Goal: Task Accomplishment & Management: Manage account settings

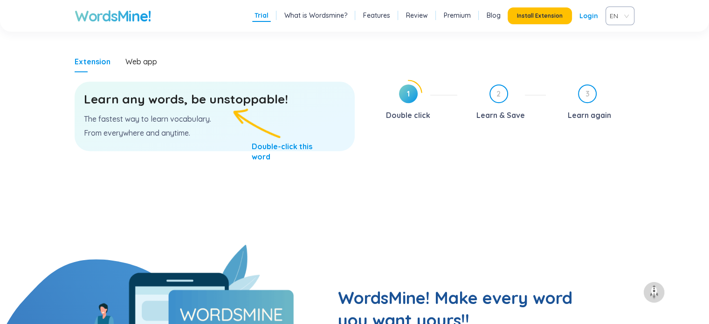
scroll to position [513, 0]
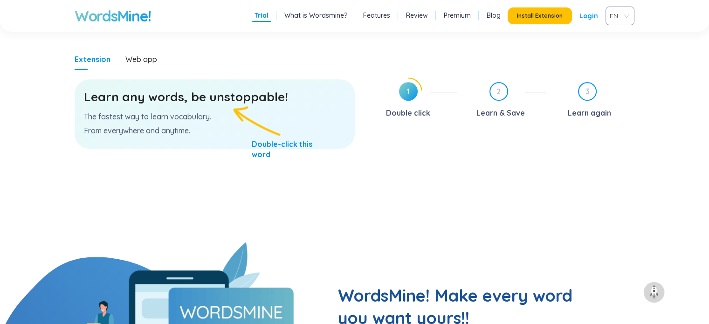
click at [226, 103] on h3 "Learn any words, be unstoppable!" at bounding box center [214, 97] width 261 height 17
click at [145, 64] on div "Web app" at bounding box center [141, 58] width 32 height 21
click at [151, 63] on div "Web app" at bounding box center [141, 59] width 32 height 10
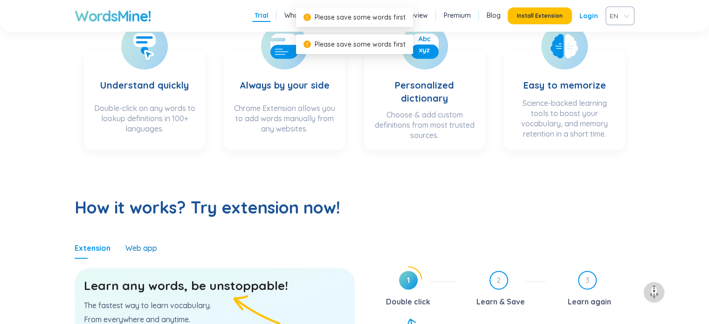
scroll to position [466, 0]
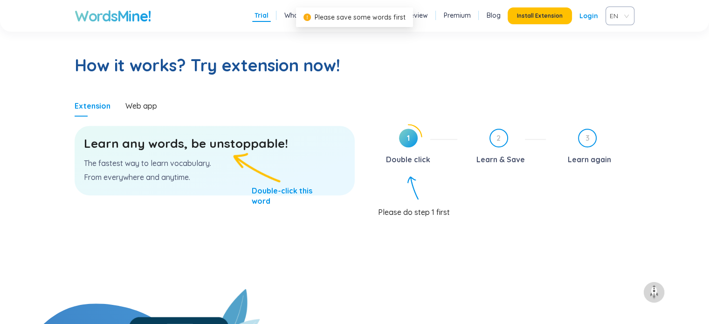
click at [171, 160] on p "The fastest way to learn vocabulary." at bounding box center [214, 163] width 261 height 10
click at [397, 139] on icon at bounding box center [408, 137] width 27 height 27
click at [414, 136] on span "1" at bounding box center [408, 138] width 19 height 19
click at [408, 139] on span "1" at bounding box center [408, 138] width 19 height 19
click at [412, 172] on div "1 Double click 2 Learn & Save 3 Learn again Please do step 1 first" at bounding box center [502, 206] width 266 height 165
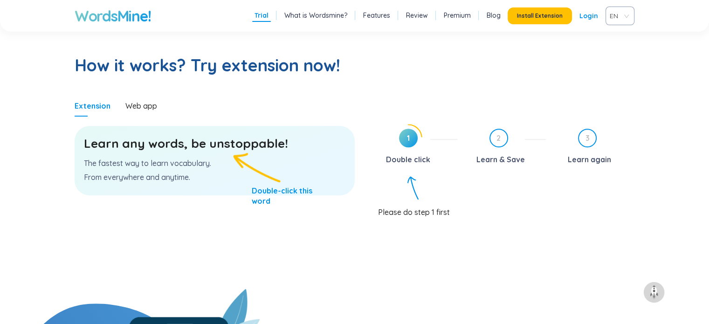
click at [243, 160] on div "Learn any words, be unstoppable! The fastest way to learn vocabulary. From ever…" at bounding box center [215, 160] width 280 height 69
click at [210, 145] on h3 "Learn any words, be unstoppable!" at bounding box center [214, 143] width 261 height 17
click at [186, 142] on h3 "Learn any words, be unstoppable!" at bounding box center [214, 143] width 261 height 17
click at [114, 151] on h3 "Learn any words, be unstoppable!" at bounding box center [214, 143] width 261 height 17
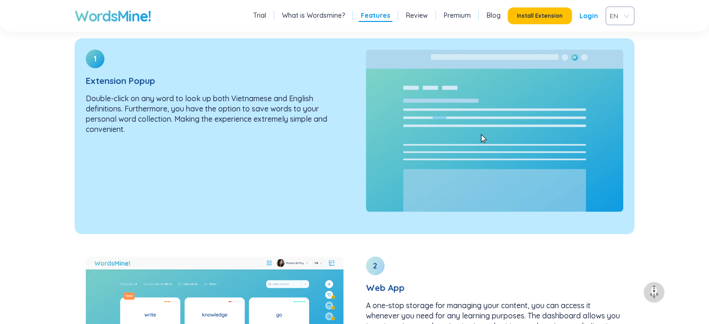
scroll to position [1072, 0]
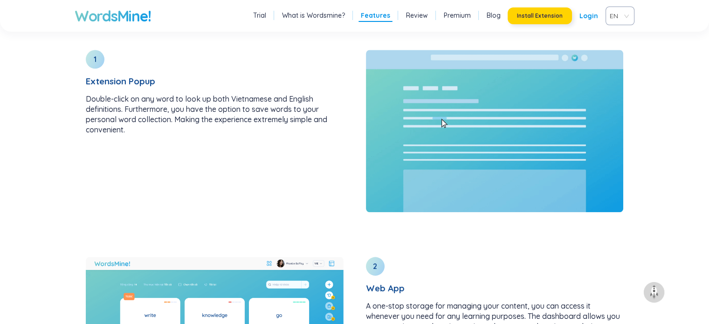
click at [524, 18] on span "Install Extension" at bounding box center [540, 15] width 46 height 7
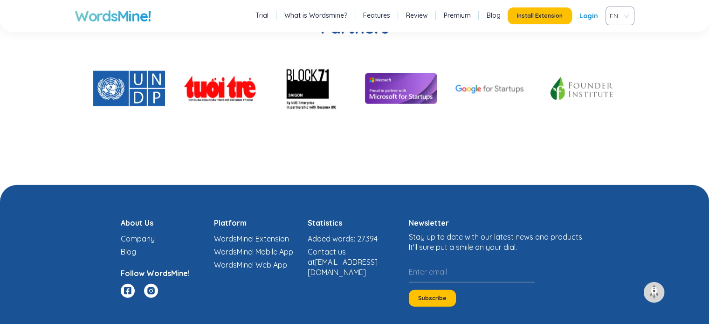
scroll to position [2345, 0]
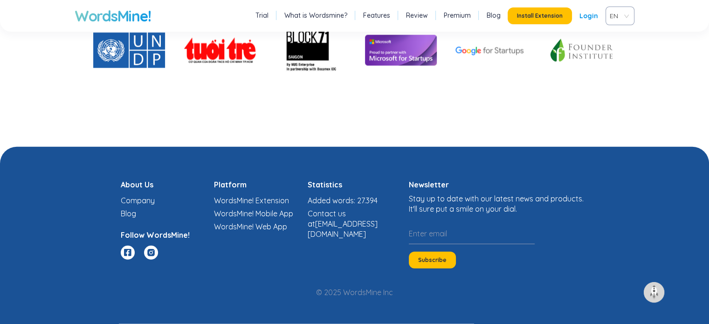
drag, startPoint x: 494, startPoint y: 192, endPoint x: 468, endPoint y: 252, distance: 65.3
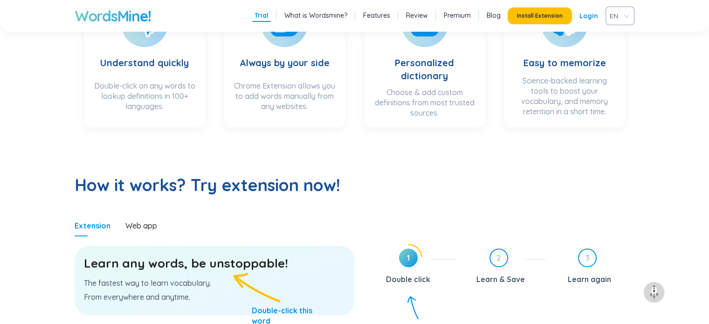
scroll to position [342, 0]
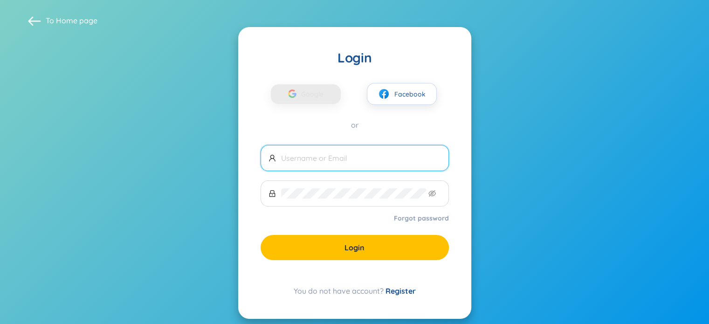
click at [349, 167] on span at bounding box center [354, 158] width 188 height 26
click at [338, 157] on input "text" at bounding box center [361, 158] width 160 height 10
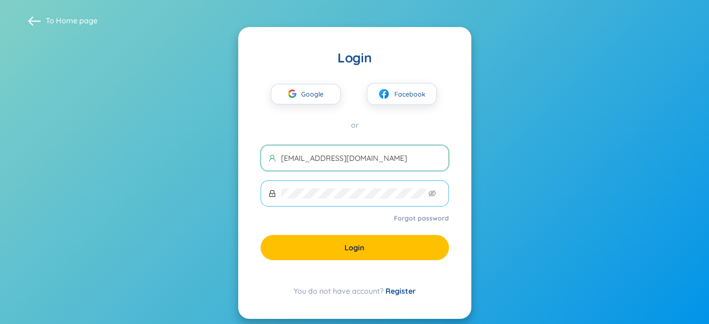
type input "[EMAIL_ADDRESS][DOMAIN_NAME]"
click at [335, 185] on span at bounding box center [354, 193] width 188 height 26
click at [357, 233] on form "ngochan8102009@gmail.com Forgot password Login" at bounding box center [354, 202] width 188 height 115
drag, startPoint x: 404, startPoint y: 301, endPoint x: 406, endPoint y: 294, distance: 7.2
click at [404, 301] on div "Login Google Facebook or ngochan8102009@gmail.com Forgot password Login You do …" at bounding box center [354, 173] width 233 height 292
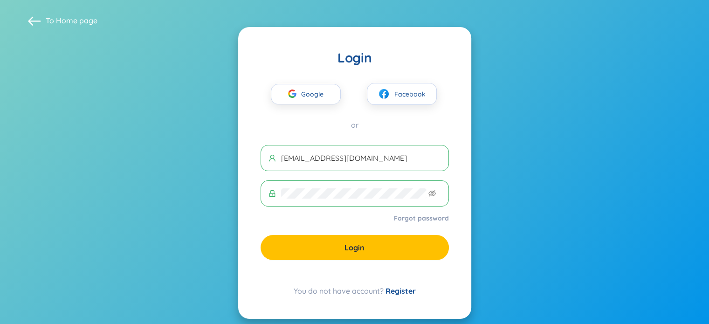
click at [408, 290] on link "Register" at bounding box center [400, 290] width 30 height 9
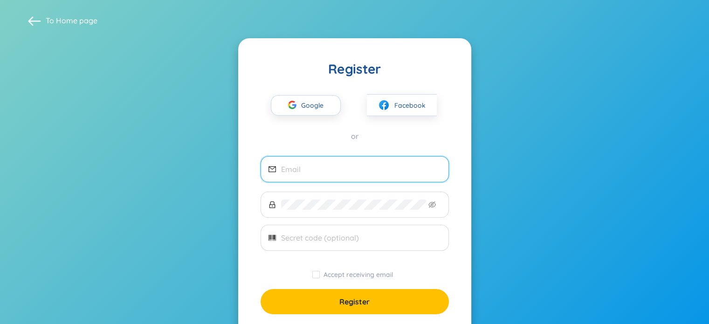
click at [361, 174] on span at bounding box center [354, 169] width 188 height 26
type input "C"
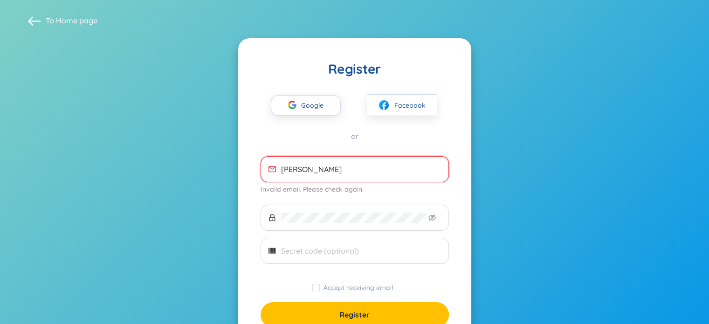
type input "N"
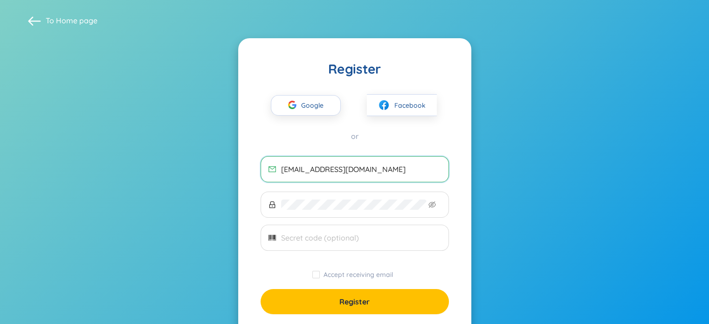
type input "[EMAIL_ADDRESS][DOMAIN_NAME]"
click at [633, 111] on section "To Home page Register Google Facebook or ngochan8102009@gmail.com Accept receiv…" at bounding box center [354, 185] width 709 height 371
drag, startPoint x: 371, startPoint y: 185, endPoint x: 362, endPoint y: 192, distance: 12.3
click at [370, 185] on form "ngochan8102009@gmail.com Accept receiving email Register" at bounding box center [354, 235] width 188 height 158
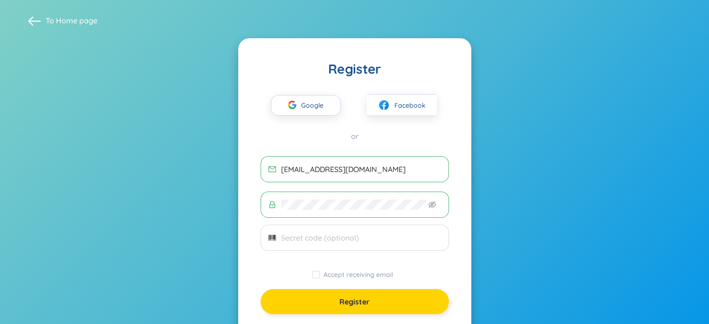
click at [397, 300] on button "Register" at bounding box center [354, 301] width 188 height 25
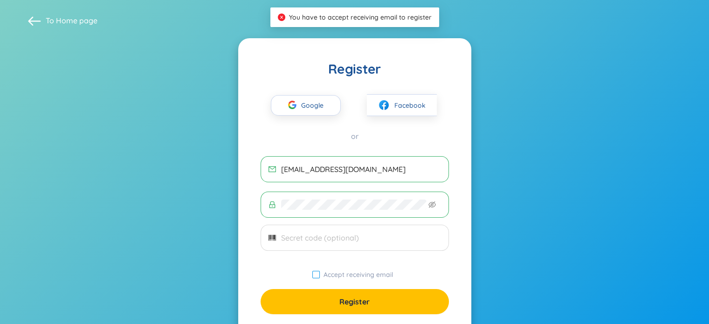
click at [323, 277] on span "Accept receiving email" at bounding box center [358, 274] width 77 height 8
click at [320, 277] on input "Accept receiving email" at bounding box center [315, 274] width 7 height 7
checkbox input "true"
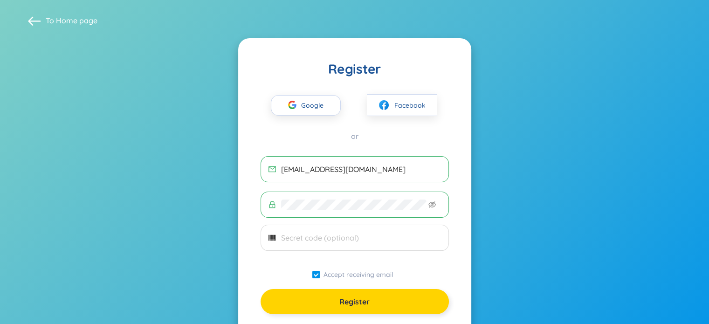
click at [347, 296] on span "Register" at bounding box center [354, 301] width 30 height 10
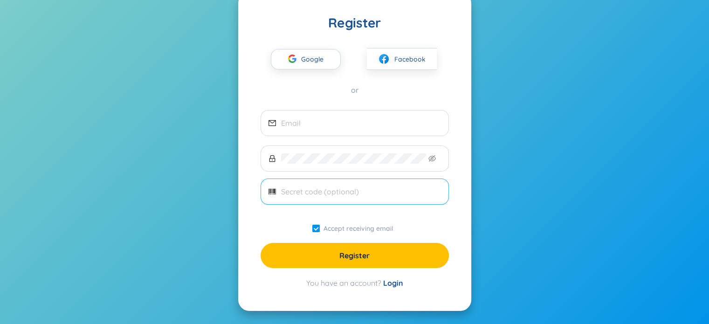
scroll to position [3, 0]
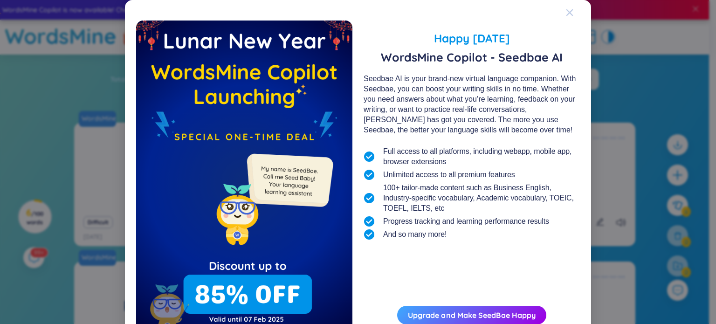
click at [566, 12] on icon "Close" at bounding box center [569, 12] width 7 height 7
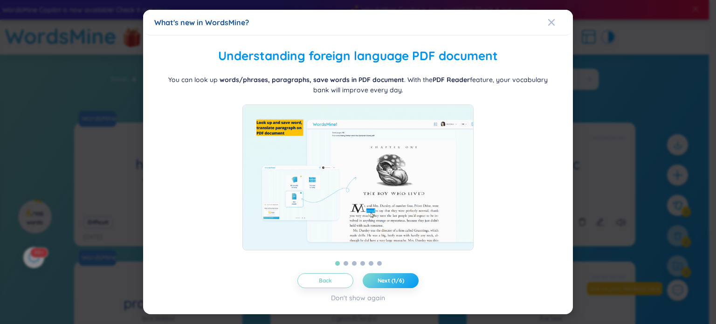
click at [395, 283] on span "Next (1/6)" at bounding box center [390, 280] width 27 height 7
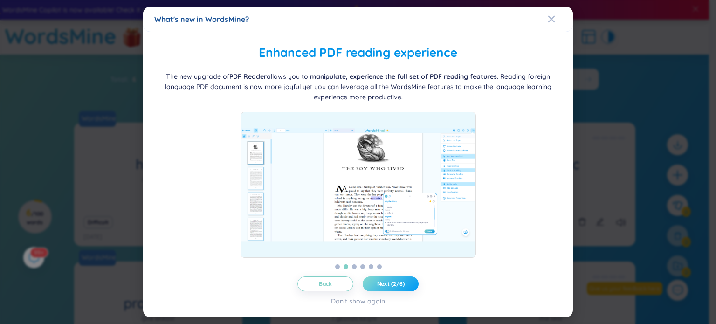
click at [395, 283] on span "Next (2/6)" at bounding box center [390, 283] width 27 height 7
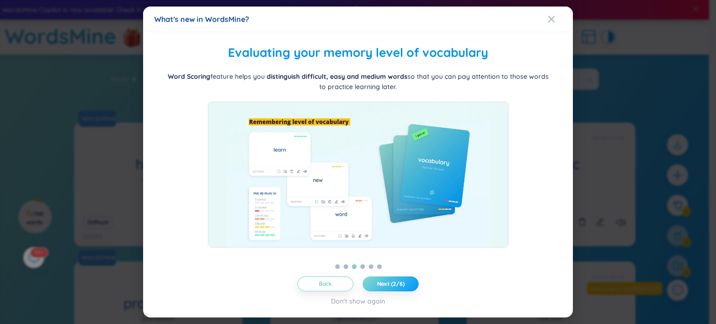
click at [396, 283] on span "Next (2/6)" at bounding box center [390, 283] width 27 height 7
click at [396, 283] on span "Next (3/6)" at bounding box center [390, 283] width 27 height 7
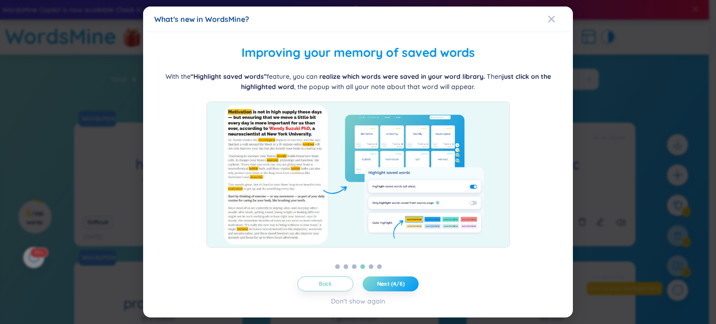
click at [395, 288] on button "Next (4/6)" at bounding box center [390, 283] width 56 height 15
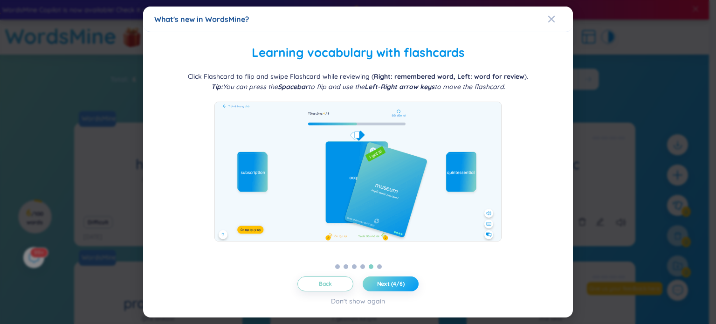
click at [396, 288] on button "Next (4/6)" at bounding box center [390, 283] width 56 height 15
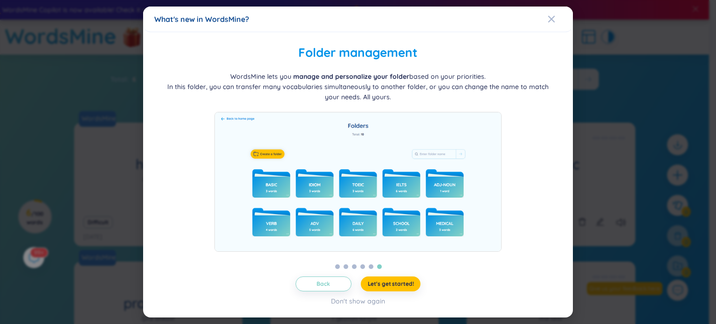
drag, startPoint x: 356, startPoint y: 275, endPoint x: 324, endPoint y: 273, distance: 32.6
click at [356, 275] on div "Folder management WordsMine lets you manage and personalize your folder based o…" at bounding box center [357, 174] width 407 height 263
click at [323, 273] on div "Folder management WordsMine lets you manage and personalize your folder based o…" at bounding box center [357, 174] width 407 height 263
click at [326, 276] on button "Back" at bounding box center [323, 283] width 56 height 15
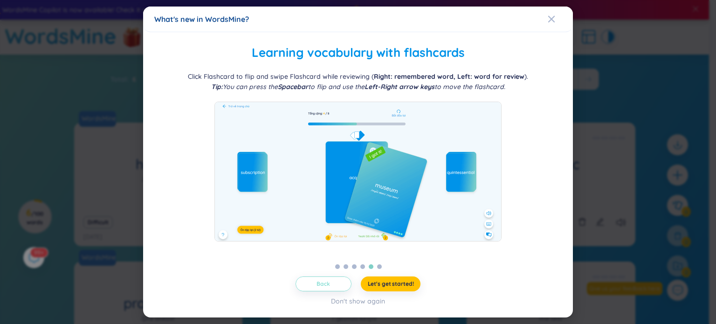
click at [321, 282] on span "Back" at bounding box center [323, 283] width 14 height 7
click at [321, 282] on span "Back" at bounding box center [326, 283] width 14 height 7
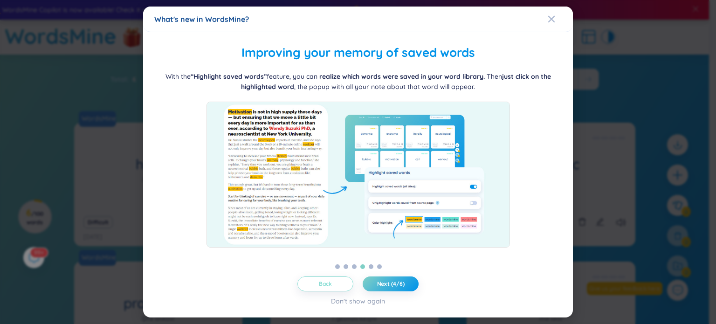
click at [322, 282] on span "Back" at bounding box center [326, 283] width 14 height 7
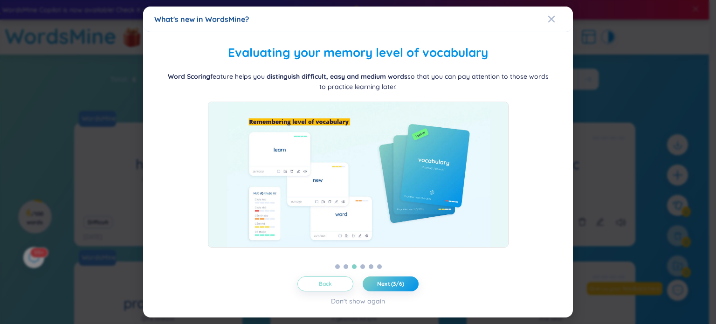
click at [324, 281] on span "Back" at bounding box center [326, 283] width 14 height 7
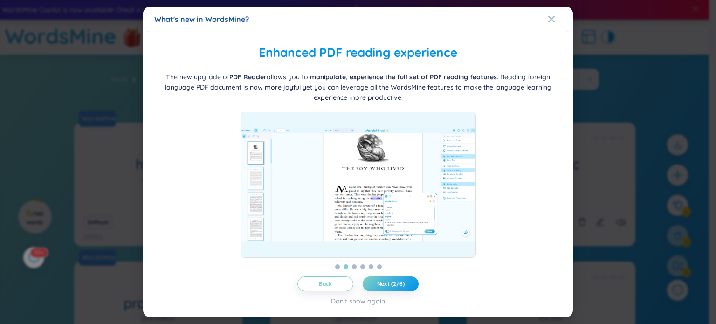
click at [542, 12] on div "What's new in WordsMine?" at bounding box center [358, 20] width 430 height 26
click at [554, 27] on div "Close" at bounding box center [550, 19] width 7 height 25
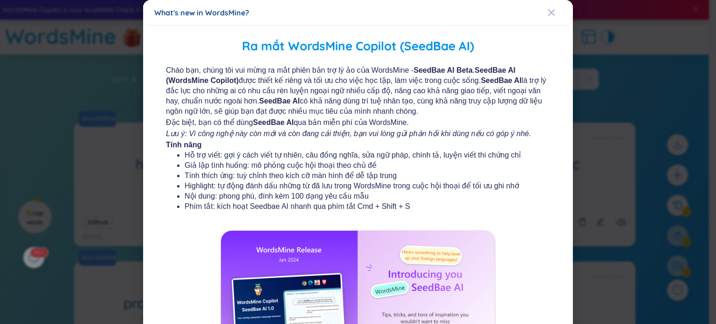
click at [539, 5] on div "What's new in WordsMine?" at bounding box center [358, 13] width 430 height 26
click at [541, 9] on div "What's new in WordsMine?" at bounding box center [357, 12] width 407 height 10
click at [548, 11] on icon "Close" at bounding box center [550, 12] width 7 height 7
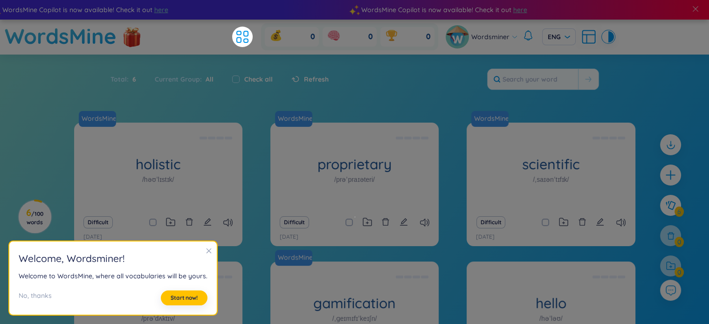
click at [319, 109] on section "Sort Alphabet Ascending Alphabet Descending Time-based Ascending Time-based Des…" at bounding box center [354, 235] width 709 height 361
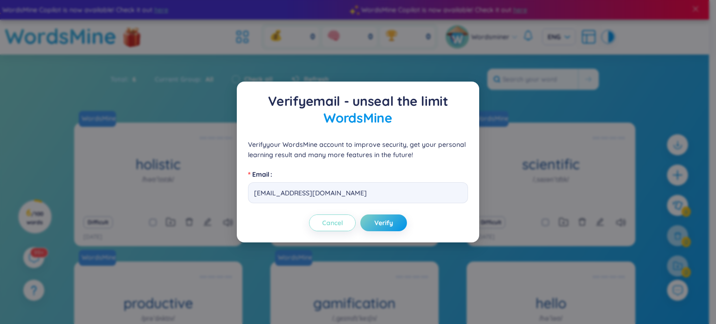
click at [338, 222] on span "Cancel" at bounding box center [332, 222] width 21 height 9
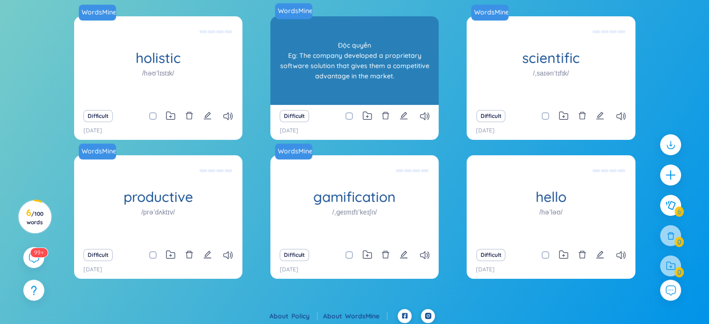
scroll to position [109, 0]
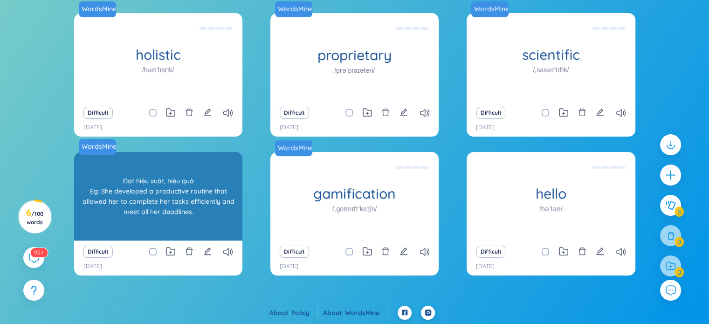
click at [138, 208] on div "productive /prəˈdʌktɪv/ Đạt hiệu xuât, hiệu quả Eg: She developed a productive …" at bounding box center [158, 196] width 168 height 89
click at [178, 219] on div "productive /prəˈdʌktɪv/ Đạt hiệu xuât, hiệu quả Eg: She developed a productive …" at bounding box center [158, 196] width 168 height 89
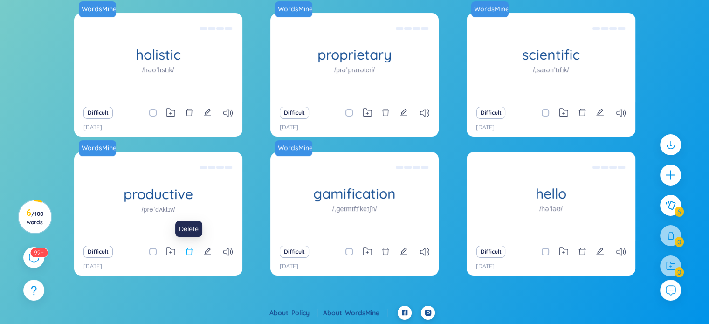
click at [188, 253] on icon "delete" at bounding box center [189, 251] width 8 height 8
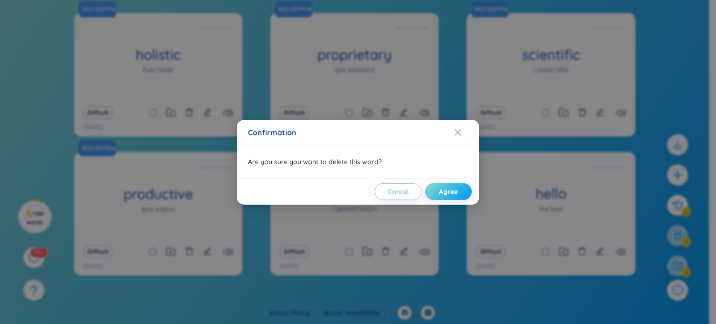
click at [455, 187] on span "Agree" at bounding box center [448, 191] width 19 height 9
click at [376, 136] on div "Confirmation" at bounding box center [358, 132] width 220 height 10
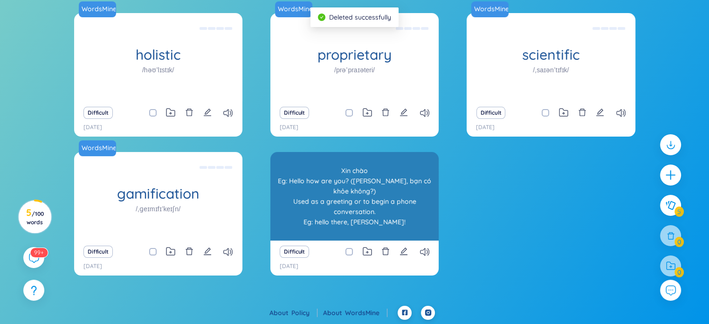
click at [321, 205] on div "Xin chào Eg: Hello how are you? ([PERSON_NAME], bạn có khỏe không?) Used as a g…" at bounding box center [354, 196] width 159 height 84
click at [353, 196] on div "hello /həˈləʊ/" at bounding box center [354, 196] width 168 height 89
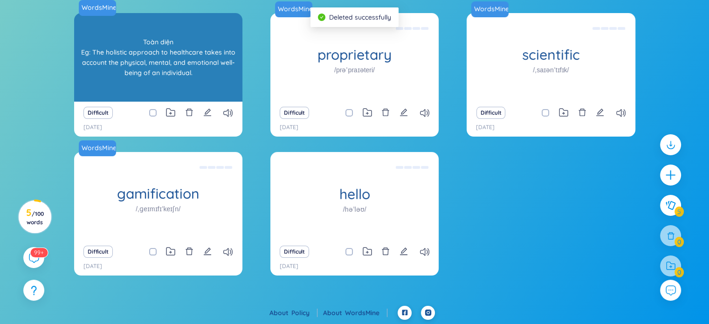
click at [200, 89] on div "WordsMine holistic /həʊˈlɪstɪk/ Toàn diện Eg: The holistic approach to healthca…" at bounding box center [158, 57] width 168 height 89
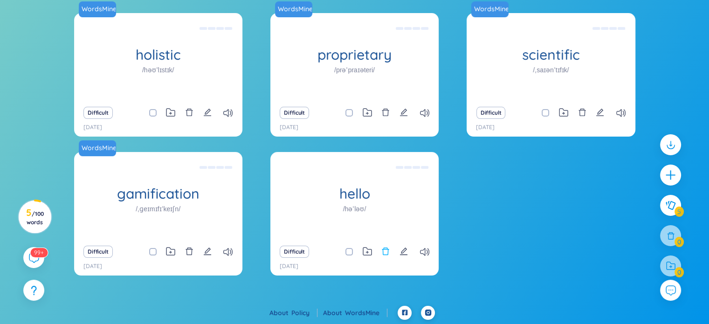
click at [383, 249] on icon "delete" at bounding box center [385, 250] width 7 height 7
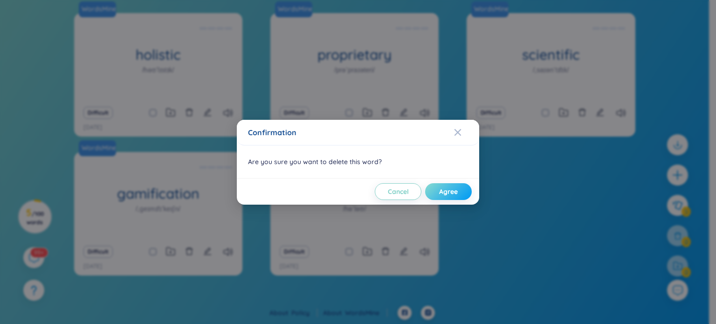
click at [430, 193] on button "Agree" at bounding box center [448, 191] width 47 height 17
click at [569, 180] on div "Confirmation Are you sure you want to delete this word? Cancel Agree" at bounding box center [358, 162] width 716 height 324
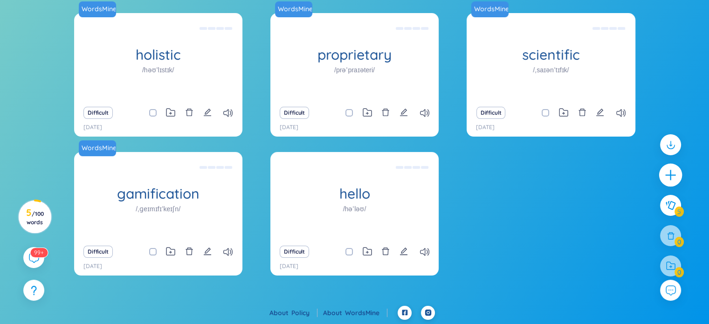
click at [667, 178] on icon "plus" at bounding box center [670, 175] width 13 height 13
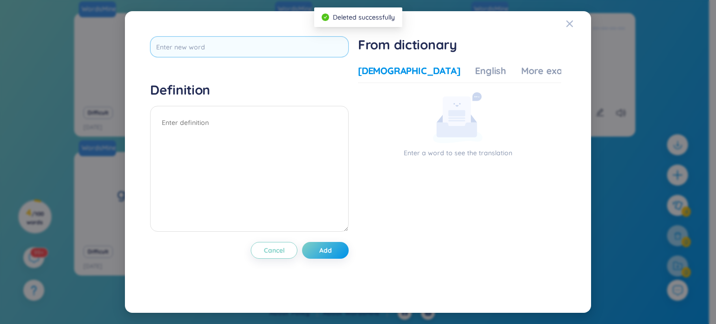
click at [234, 46] on input "text" at bounding box center [249, 46] width 198 height 21
click at [570, 22] on icon "Close" at bounding box center [569, 23] width 7 height 7
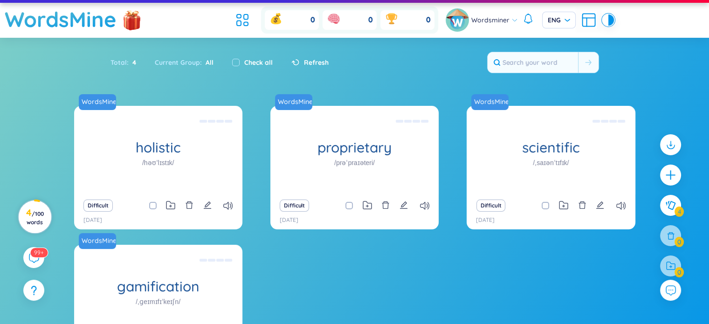
scroll to position [47, 0]
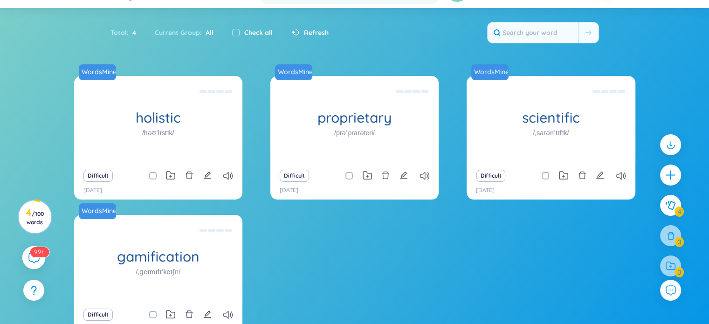
click at [27, 252] on div "99+" at bounding box center [33, 257] width 23 height 23
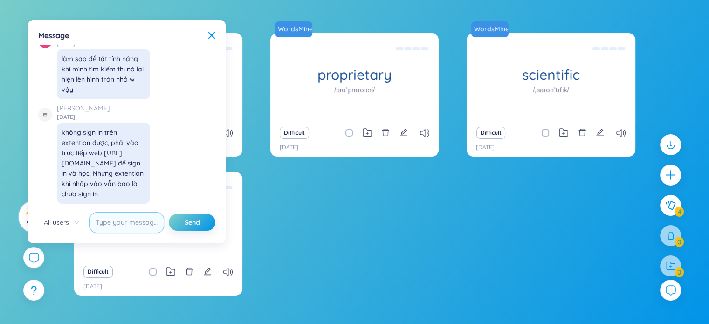
scroll to position [93, 0]
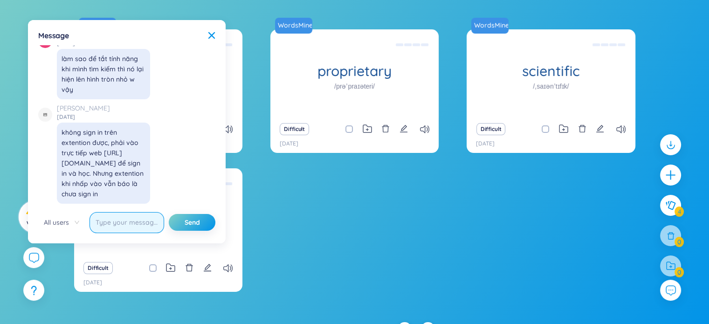
click at [115, 225] on input "text" at bounding box center [126, 222] width 75 height 21
click at [181, 115] on div "Mars Phan [DATE] không sign in trên extention được, phải vào trực tiếp web [URL…" at bounding box center [124, 153] width 172 height 101
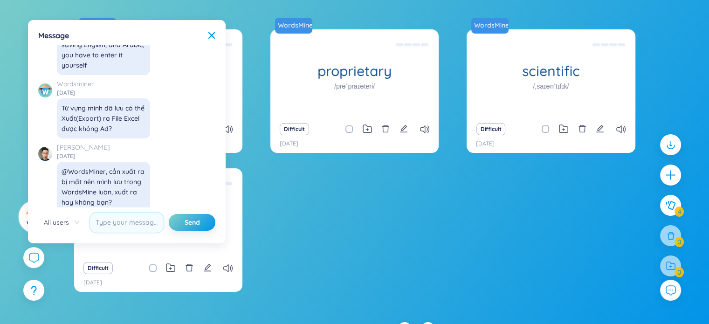
click at [218, 42] on div "Message X ✨ Hey, I'm Seed Bae , your language learning buddy -- here to sprinkl…" at bounding box center [127, 132] width 186 height 212
click at [214, 35] on icon at bounding box center [211, 35] width 7 height 7
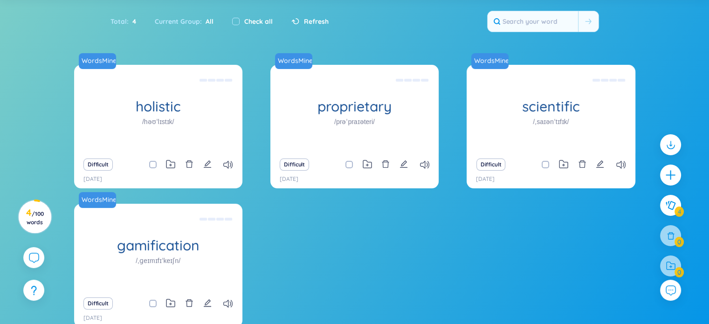
scroll to position [0, 0]
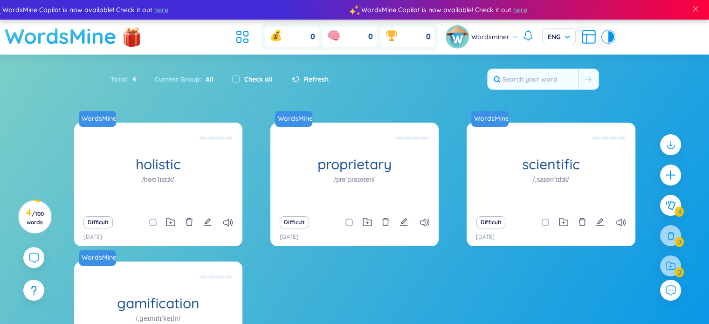
click at [63, 35] on h1 "WordsMine" at bounding box center [61, 36] width 112 height 33
click at [255, 44] on ul at bounding box center [244, 37] width 25 height 21
click at [244, 37] on icon at bounding box center [242, 36] width 17 height 17
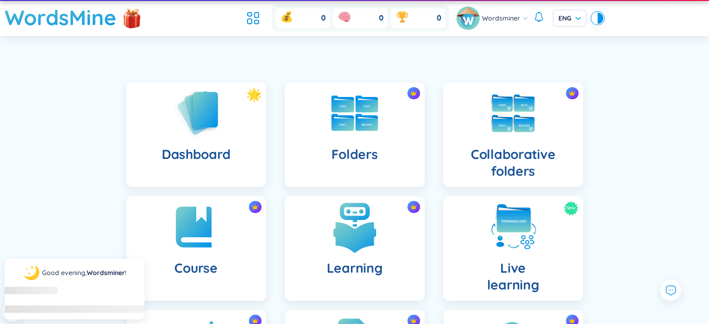
scroll to position [93, 0]
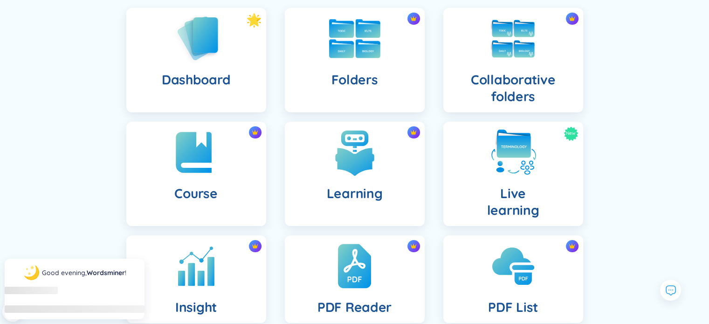
click at [343, 54] on div "Folders" at bounding box center [355, 60] width 140 height 104
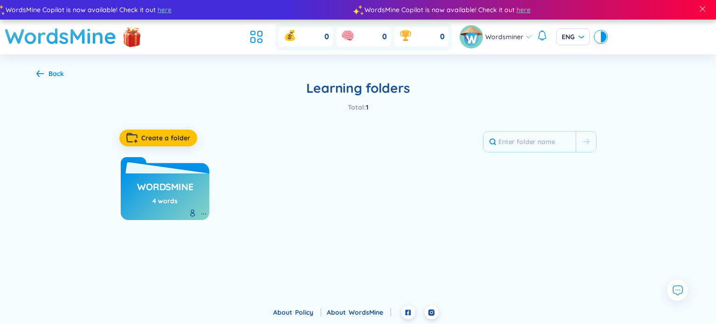
click at [158, 166] on icon at bounding box center [165, 170] width 89 height 26
click at [167, 135] on span "Create a folder" at bounding box center [165, 137] width 49 height 9
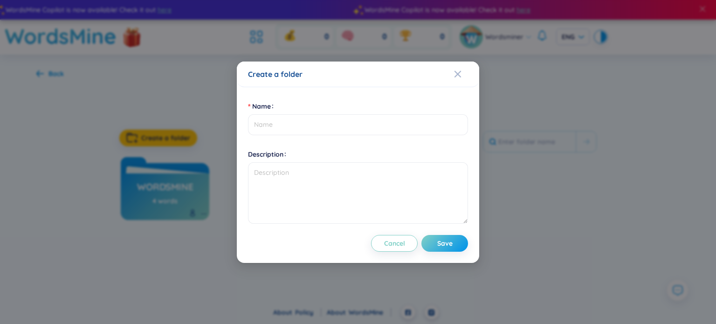
click at [193, 103] on div "Create a folder Name Description Cancel Save" at bounding box center [358, 162] width 716 height 324
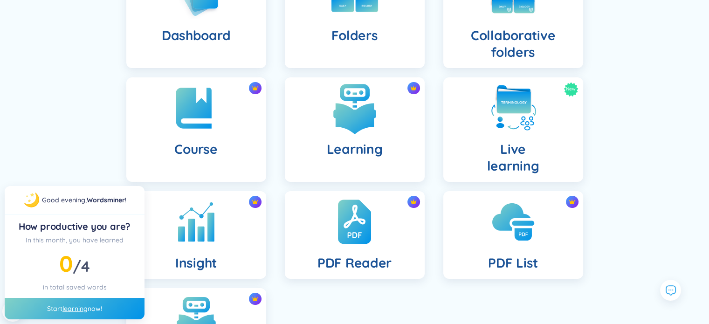
scroll to position [70, 0]
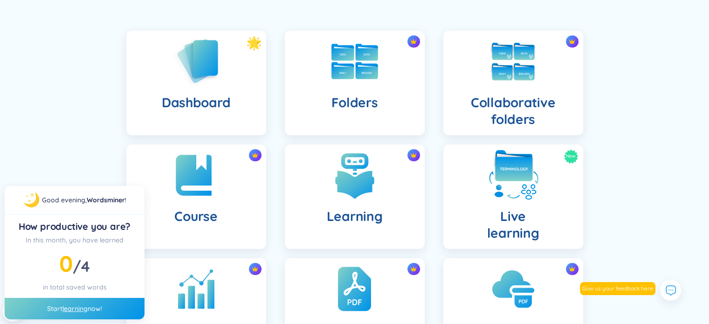
click at [535, 205] on div "New Live learning" at bounding box center [513, 196] width 140 height 104
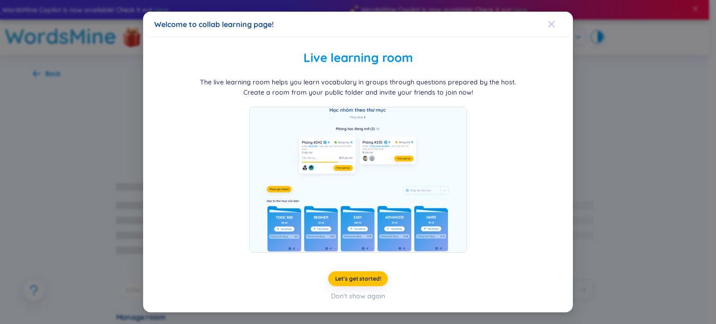
click at [556, 26] on span "Close" at bounding box center [559, 24] width 25 height 25
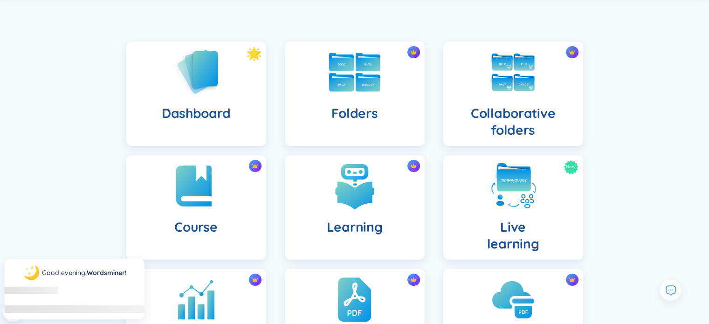
scroll to position [70, 0]
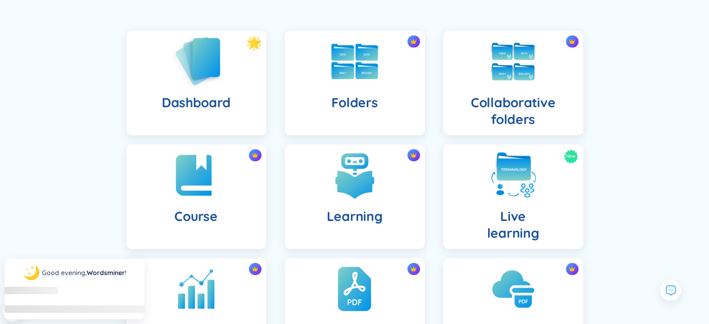
click at [209, 76] on img at bounding box center [196, 60] width 51 height 53
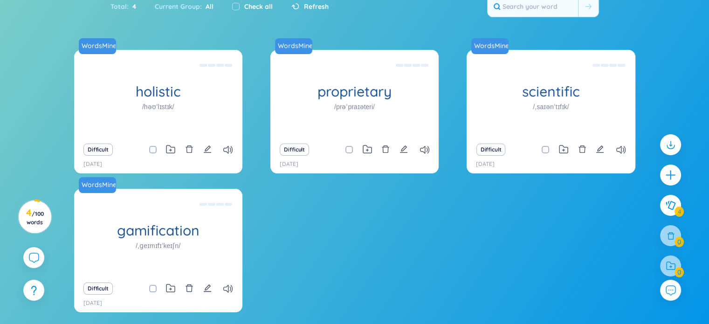
scroll to position [93, 0]
